Goal: Task Accomplishment & Management: Use online tool/utility

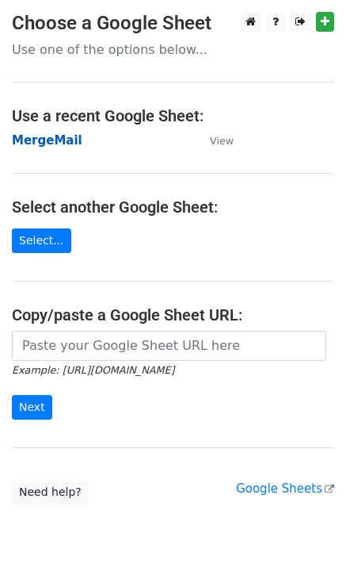
click at [60, 142] on strong "MergeMail" at bounding box center [47, 140] width 71 height 14
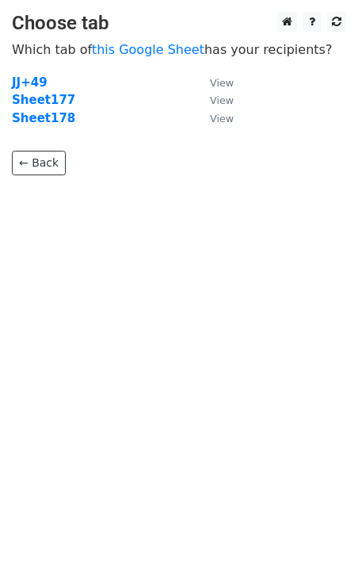
click at [55, 138] on p "← Back" at bounding box center [179, 151] width 334 height 48
click at [55, 125] on strong "Sheet178" at bounding box center [43, 118] width 63 height 14
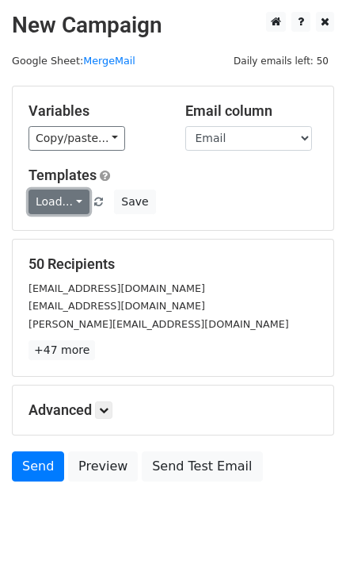
click at [63, 205] on link "Load..." at bounding box center [59, 201] width 61 height 25
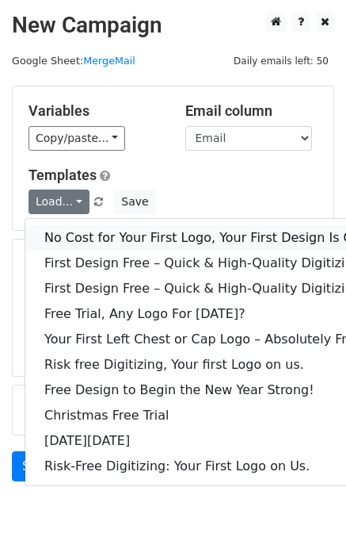
click at [79, 231] on link "No Cost for Your First Logo, Your First Design Is On Us!" at bounding box center [215, 237] width 380 height 25
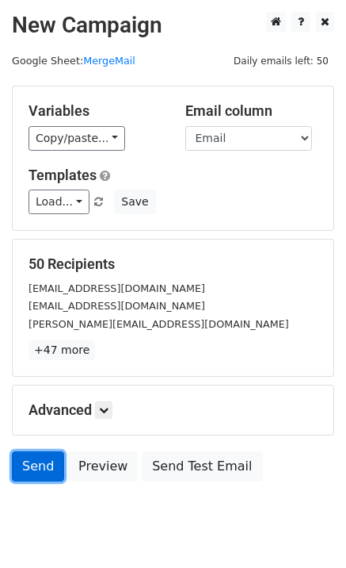
click at [42, 478] on link "Send" at bounding box center [38, 466] width 52 height 30
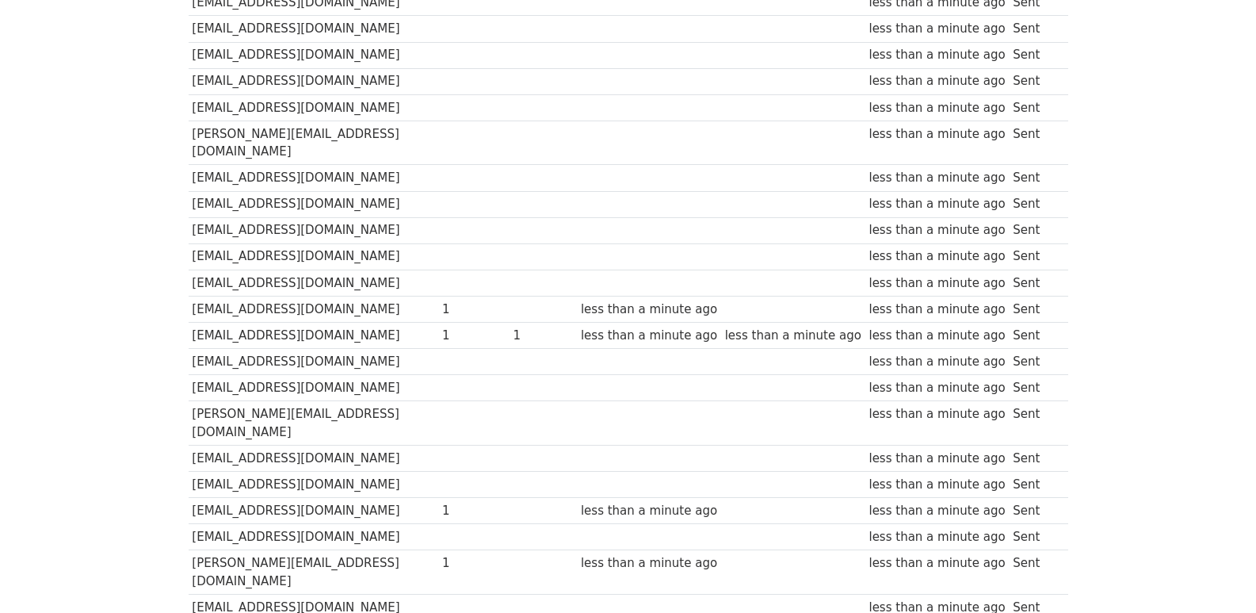
scroll to position [1103, 0]
